Goal: Transaction & Acquisition: Purchase product/service

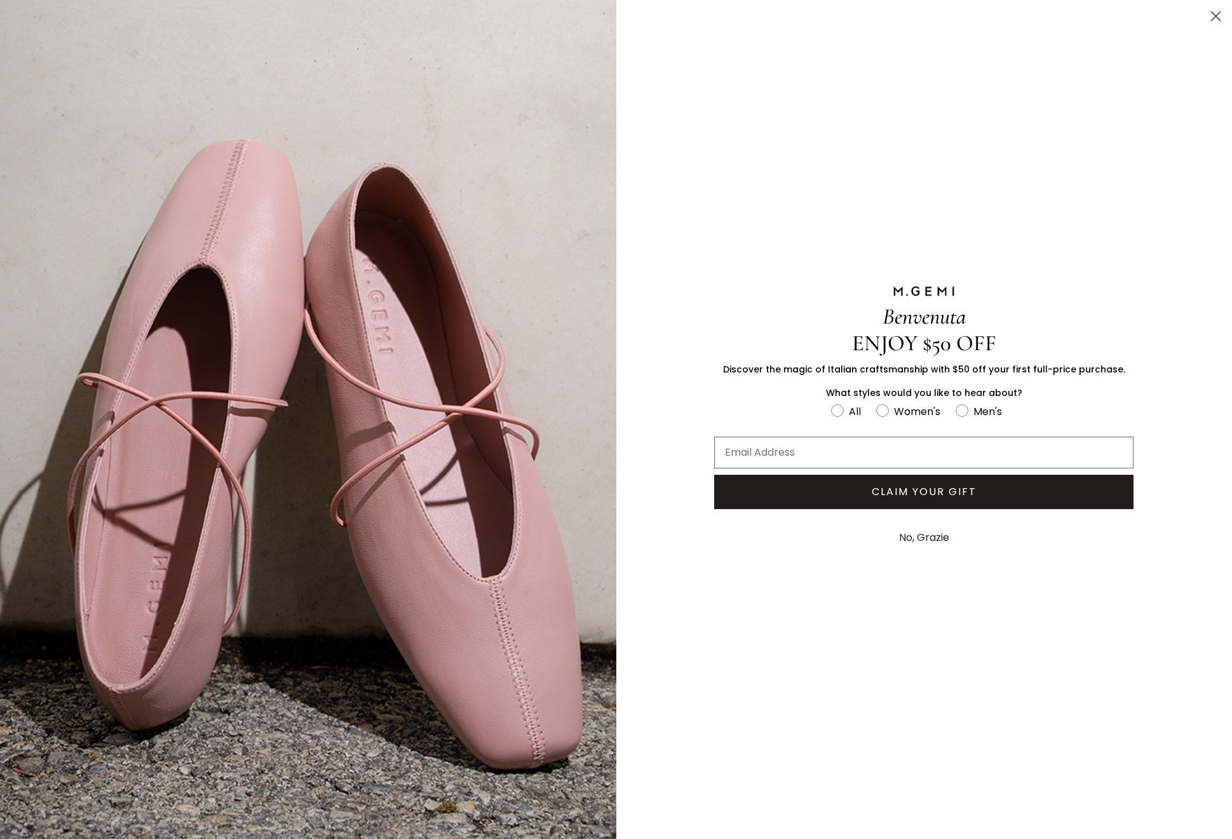
click at [1220, 16] on circle "Close dialog" at bounding box center [1216, 16] width 21 height 21
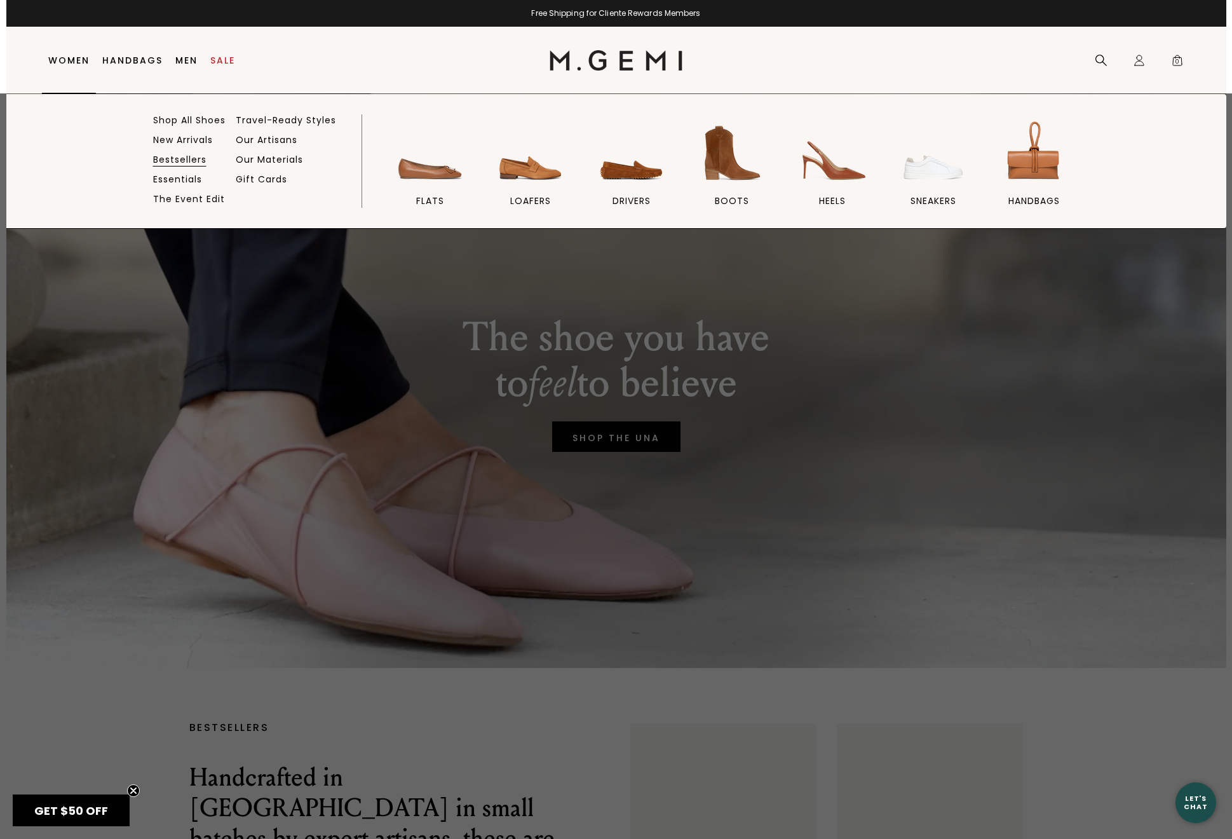
click at [196, 161] on link "Bestsellers" at bounding box center [179, 159] width 53 height 11
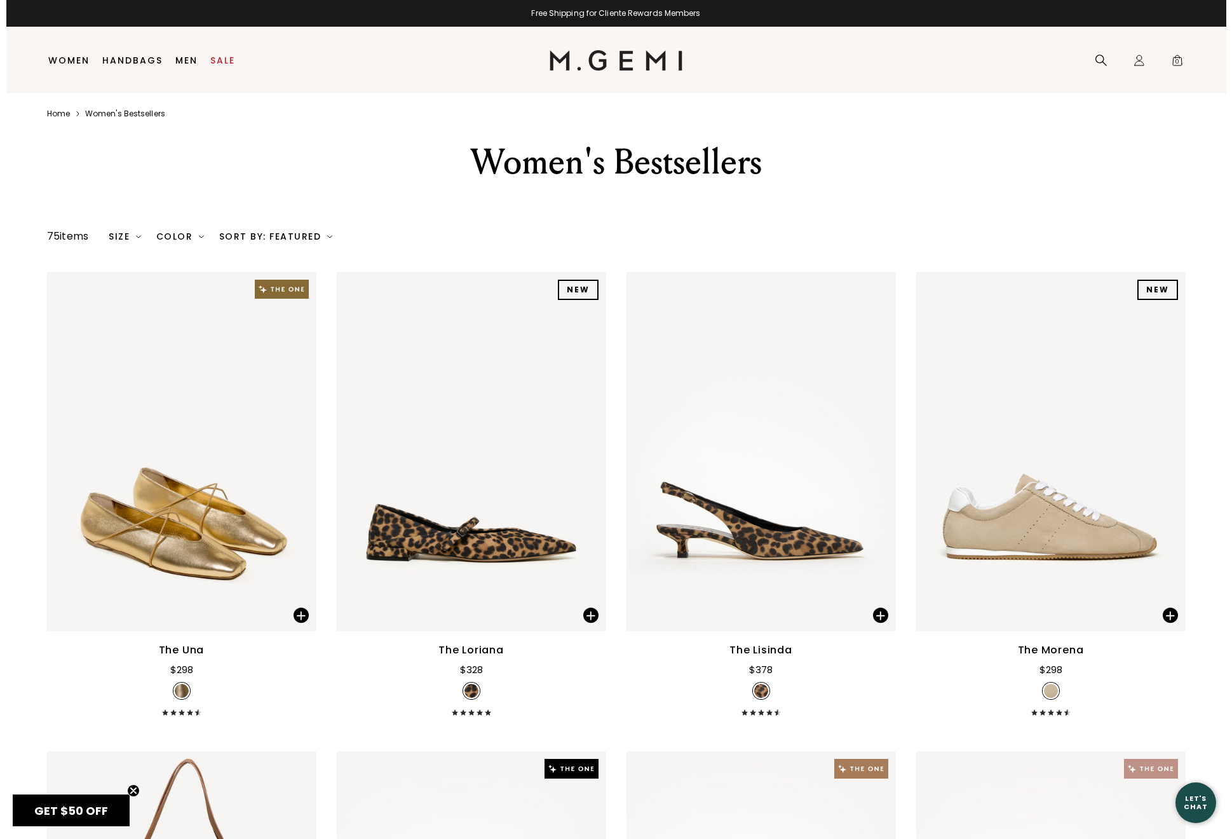
click at [182, 235] on div "Color" at bounding box center [180, 236] width 48 height 10
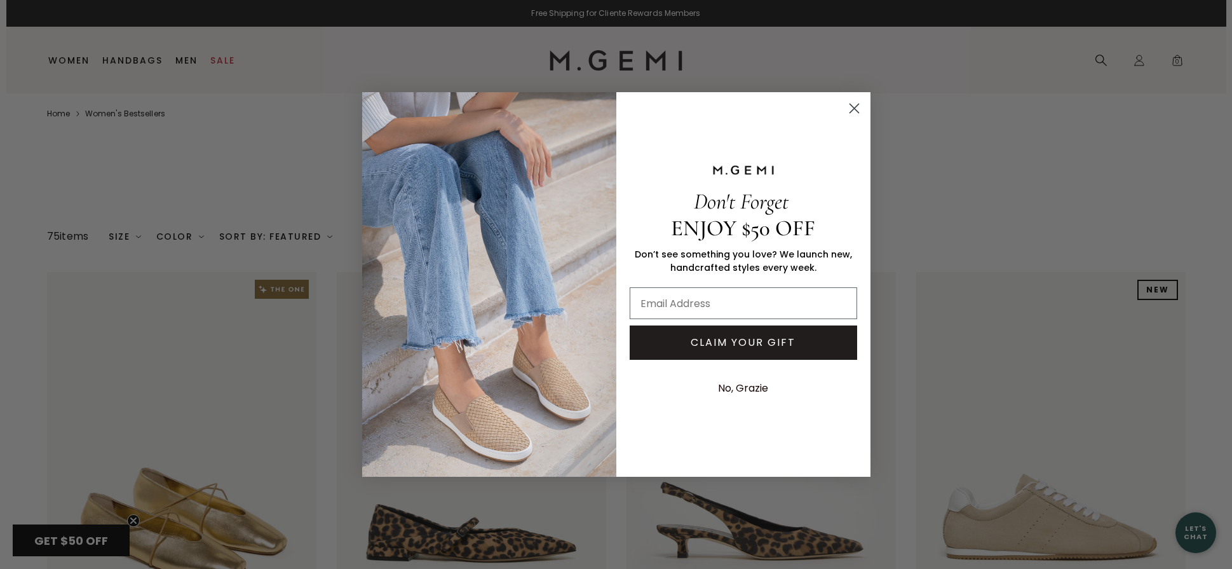
drag, startPoint x: 848, startPoint y: 116, endPoint x: 852, endPoint y: 104, distance: 12.7
click at [848, 116] on circle "Close dialog" at bounding box center [853, 108] width 21 height 21
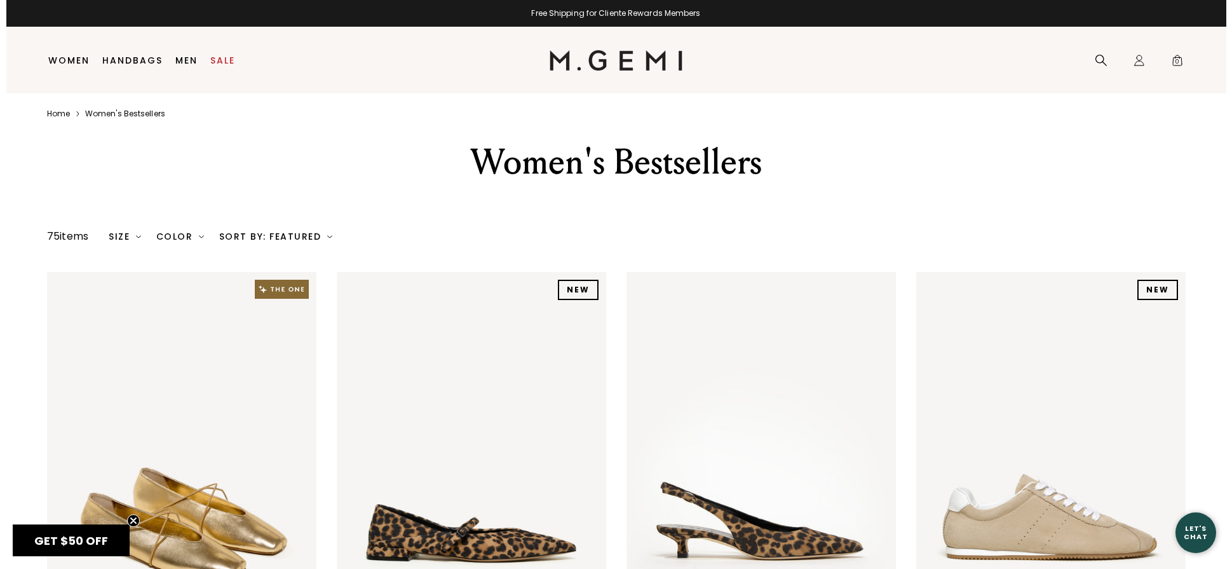
click at [852, 104] on div "Close dialog Don't Forget ENJOY $50 OFF Don’t see something you love? We launch…" at bounding box center [617, 283] width 534 height 409
click at [181, 236] on div "Color" at bounding box center [180, 236] width 48 height 10
